Goal: Task Accomplishment & Management: Manage account settings

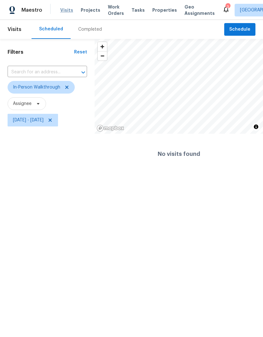
click at [64, 11] on span "Visits" at bounding box center [66, 10] width 13 height 6
click at [49, 126] on span "[DATE] - [DATE]" at bounding box center [33, 120] width 51 height 13
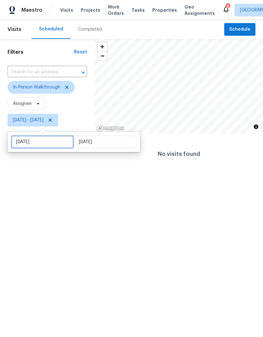
click at [53, 146] on input "[DATE]" at bounding box center [42, 141] width 62 height 13
select select "9"
select select "2025"
select select "10"
select select "2025"
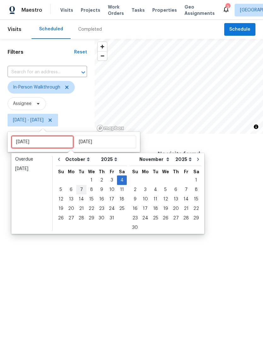
type input "[DATE]"
click at [81, 189] on div "7" at bounding box center [81, 189] width 10 height 9
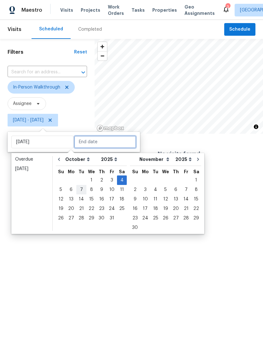
type input "[DATE]"
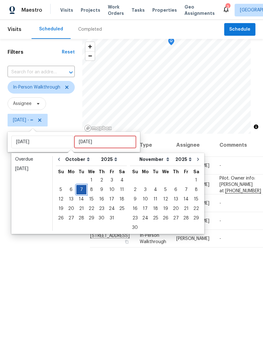
click at [81, 189] on div "7" at bounding box center [81, 189] width 10 height 9
type input "[DATE]"
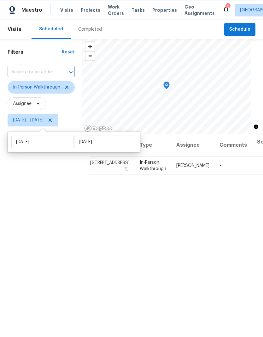
click at [63, 211] on div "Filters Reset ​ In-Person Walkthrough Assignee [DATE] - [DATE]" at bounding box center [41, 221] width 82 height 364
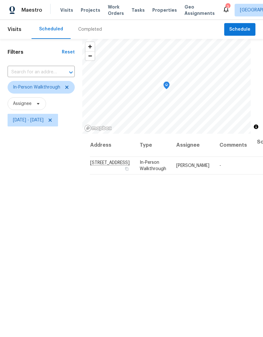
click at [41, 196] on div "Filters Reset ​ In-Person Walkthrough Assignee [DATE] - [DATE]" at bounding box center [41, 221] width 82 height 364
click at [21, 126] on span "[DATE] - [DATE]" at bounding box center [33, 120] width 51 height 13
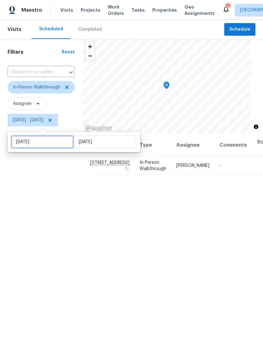
click at [29, 145] on input "[DATE]" at bounding box center [42, 141] width 62 height 13
select select "9"
select select "2025"
select select "10"
select select "2025"
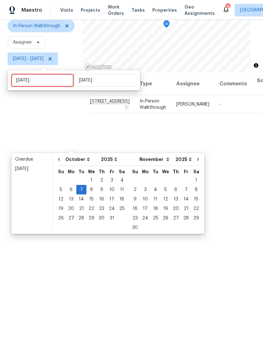
scroll to position [61, 0]
type input "[DATE]"
click at [107, 189] on div "10" at bounding box center [112, 189] width 10 height 9
type input "[DATE]"
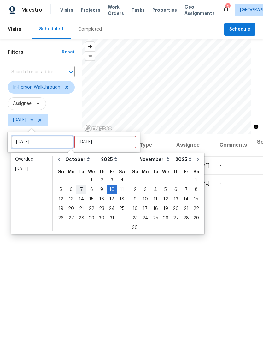
type input "[DATE]"
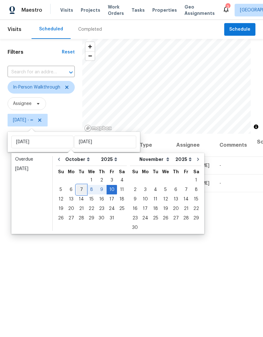
click at [79, 192] on div "7" at bounding box center [81, 189] width 10 height 9
type input "[DATE]"
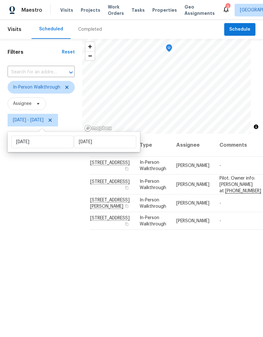
click at [30, 195] on div "Filters Reset ​ In-Person Walkthrough Assignee [DATE] - [DATE]" at bounding box center [41, 221] width 82 height 364
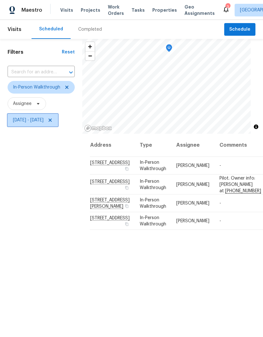
click at [44, 122] on span "[DATE] - [DATE]" at bounding box center [28, 120] width 31 height 6
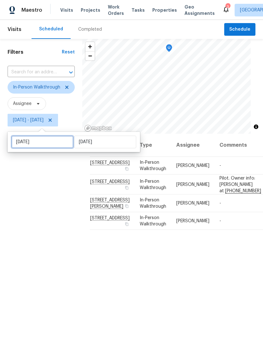
click at [33, 147] on input "[DATE]" at bounding box center [42, 141] width 62 height 13
select select "9"
select select "2025"
select select "10"
select select "2025"
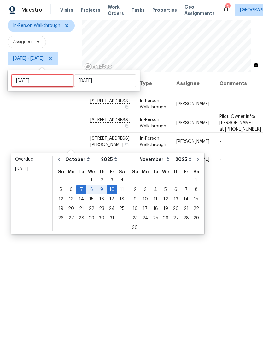
scroll to position [61, 0]
type input "[DATE]"
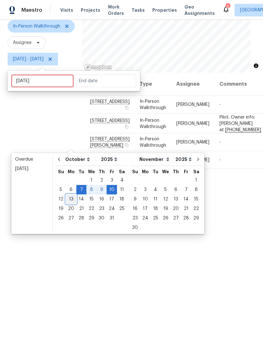
click at [73, 201] on div "13" at bounding box center [71, 199] width 10 height 9
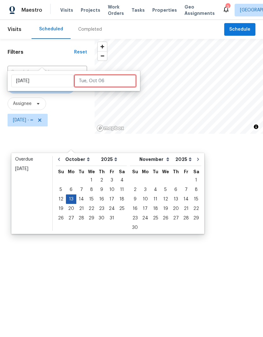
type input "[DATE]"
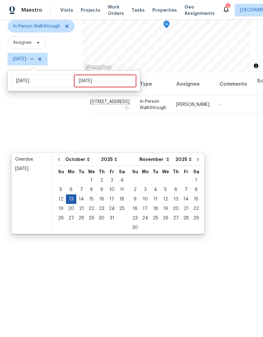
scroll to position [61, 0]
click at [53, 83] on input "[DATE]" at bounding box center [42, 81] width 62 height 13
click at [84, 188] on div "7" at bounding box center [81, 189] width 10 height 9
type input "[DATE]"
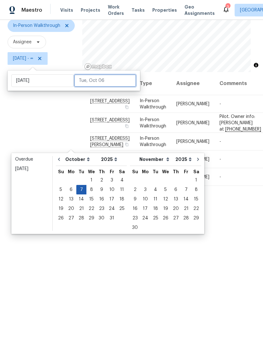
scroll to position [61, 0]
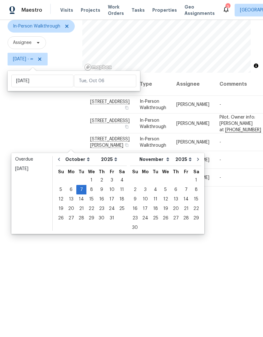
click at [53, 139] on div "Filters Reset ​ In-Person Walkthrough Assignee [DATE] - ∞" at bounding box center [41, 160] width 82 height 364
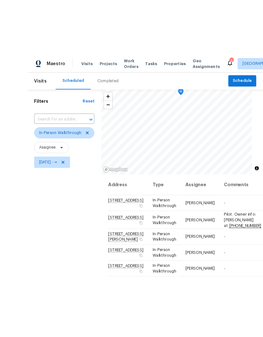
scroll to position [1, 0]
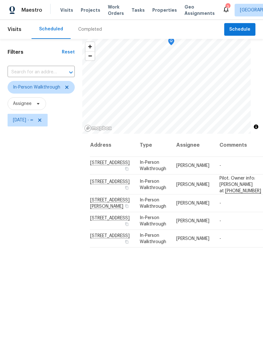
click at [223, 5] on icon at bounding box center [227, 9] width 8 height 8
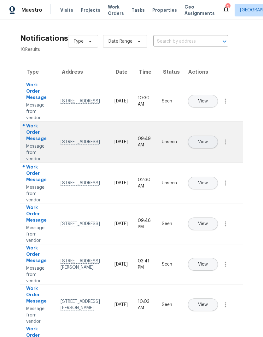
click at [218, 135] on button "View" at bounding box center [203, 141] width 30 height 13
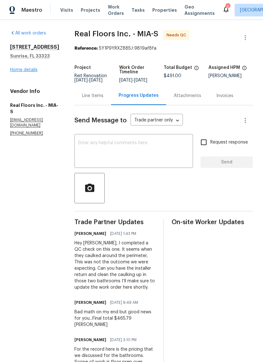
click at [18, 71] on link "Home details" at bounding box center [23, 70] width 27 height 4
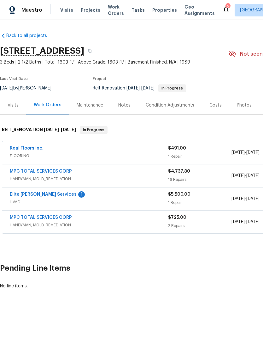
click at [22, 195] on link "Elite Manning Services" at bounding box center [43, 194] width 67 height 4
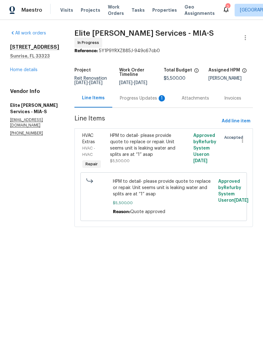
click at [143, 101] on div "Progress Updates 1" at bounding box center [143, 98] width 47 height 6
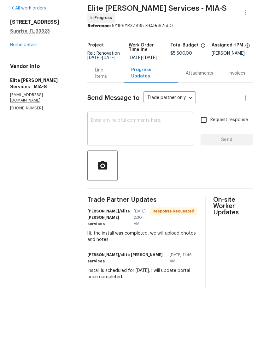
click at [150, 143] on textarea at bounding box center [140, 154] width 98 height 22
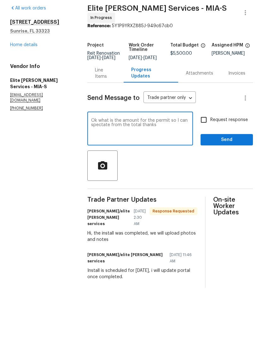
type textarea "Ok what is the amount for the permit so I can spectate from the total thanks"
click at [209, 138] on input "Request response" at bounding box center [203, 144] width 13 height 13
checkbox input "true"
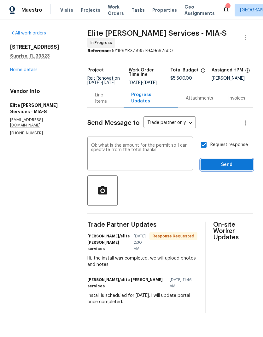
click at [222, 171] on button "Send" at bounding box center [227, 165] width 52 height 12
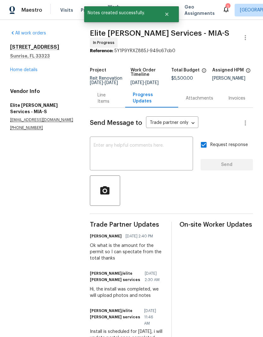
click at [19, 65] on div "4201 NW 120th Ln Sunrise, FL 33323 Home details" at bounding box center [42, 58] width 65 height 29
click at [21, 68] on link "Home details" at bounding box center [23, 70] width 27 height 4
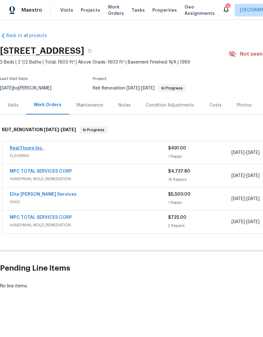
click at [20, 146] on link "Real Floors Inc." at bounding box center [27, 148] width 34 height 4
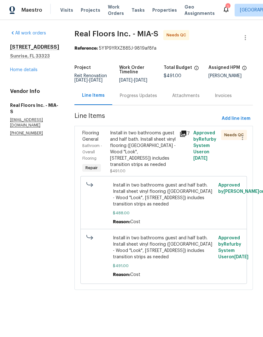
click at [148, 105] on div "Progress Updates" at bounding box center [138, 95] width 52 height 19
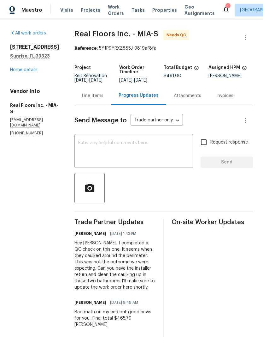
click at [101, 99] on div "Line Items" at bounding box center [92, 96] width 21 height 6
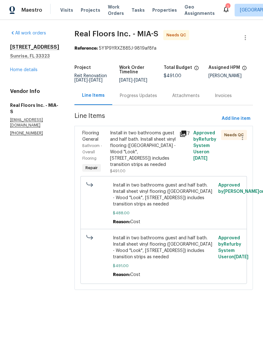
click at [162, 149] on div "Install in two bathrooms guest and half bath. Install sheet vinyl flooring (Sug…" at bounding box center [143, 149] width 66 height 38
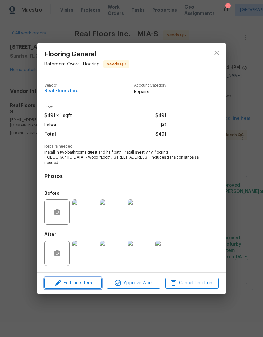
click at [80, 280] on span "Edit Line Item" at bounding box center [72, 283] width 53 height 8
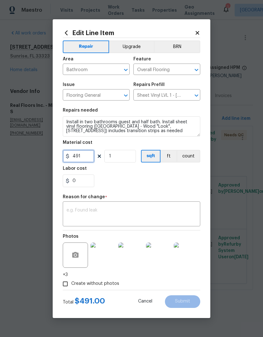
click at [93, 160] on input "491" at bounding box center [79, 156] width 32 height 13
type input "465.75"
click at [177, 188] on section "Repairs needed Install in two bathrooms guest and half bath. Install sheet viny…" at bounding box center [132, 147] width 138 height 87
click at [168, 215] on textarea at bounding box center [132, 214] width 130 height 13
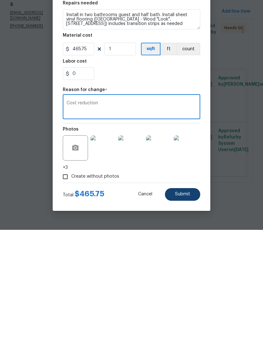
type textarea "Cost reduction"
click at [189, 299] on span "Submit" at bounding box center [182, 301] width 15 height 5
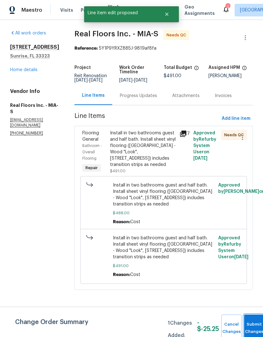
click at [248, 325] on button "Submit Changes" at bounding box center [254, 327] width 20 height 27
